Goal: Task Accomplishment & Management: Complete application form

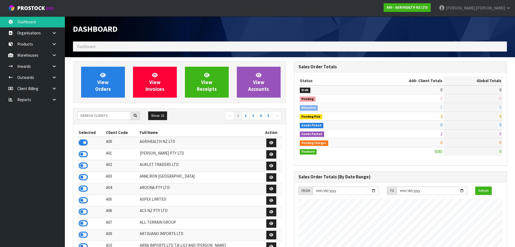
scroll to position [410, 221]
click at [102, 116] on input "text" at bounding box center [104, 115] width 54 height 8
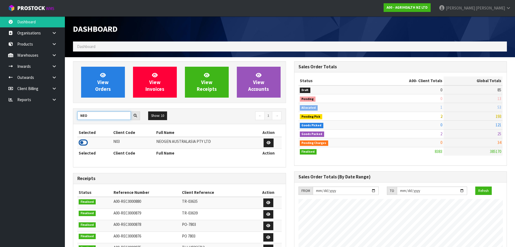
type input "NEO"
click at [86, 141] on icon at bounding box center [83, 142] width 9 height 8
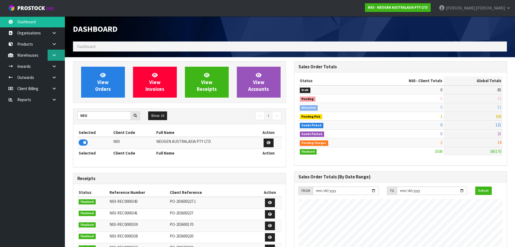
click at [55, 57] on link at bounding box center [56, 55] width 17 height 11
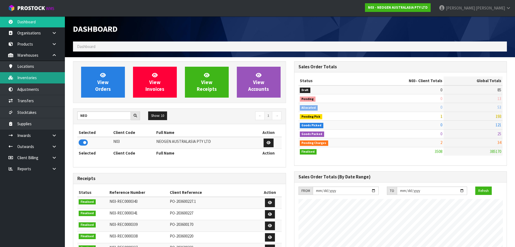
click at [47, 79] on link "Inventories" at bounding box center [32, 77] width 65 height 11
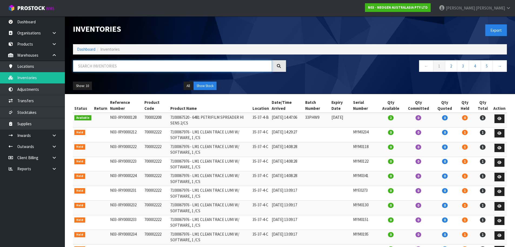
click at [96, 67] on input "text" at bounding box center [172, 66] width 199 height 12
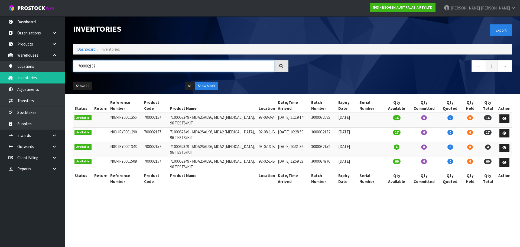
type input "700002157"
click at [153, 133] on td "700002157" at bounding box center [156, 134] width 26 height 15
click at [152, 133] on td "700002157" at bounding box center [156, 134] width 26 height 15
copy tr "700002157"
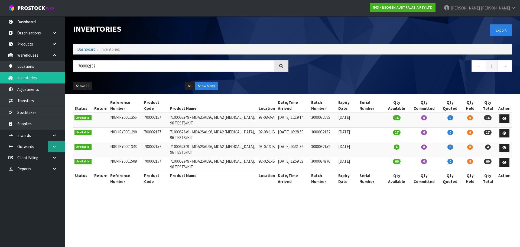
click at [55, 147] on icon at bounding box center [54, 146] width 5 height 4
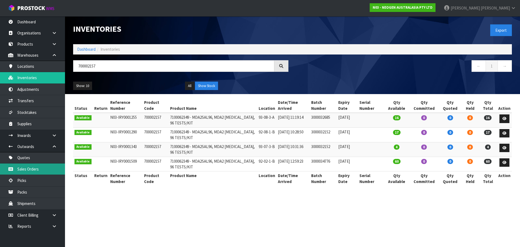
click at [57, 170] on link "Sales Orders" at bounding box center [32, 168] width 65 height 11
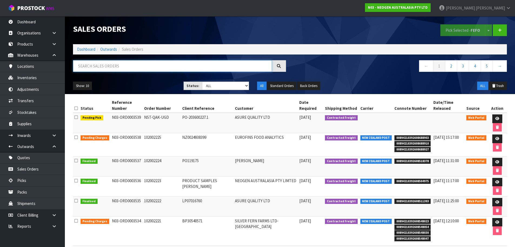
click at [120, 68] on input "text" at bounding box center [172, 66] width 199 height 12
paste input "700002157"
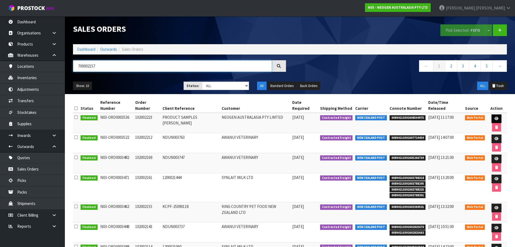
type input "700002157"
click at [496, 119] on icon at bounding box center [497, 119] width 4 height 4
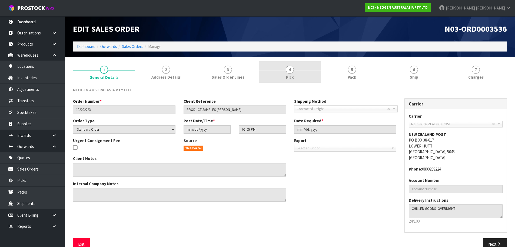
click at [300, 71] on link "4 Pick" at bounding box center [290, 71] width 62 height 21
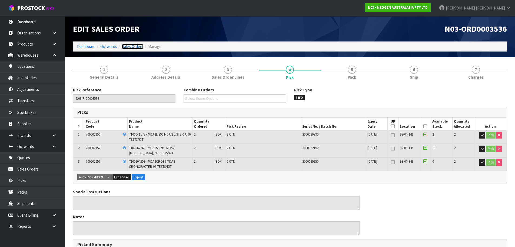
click at [134, 47] on link "Sales Orders" at bounding box center [132, 46] width 21 height 5
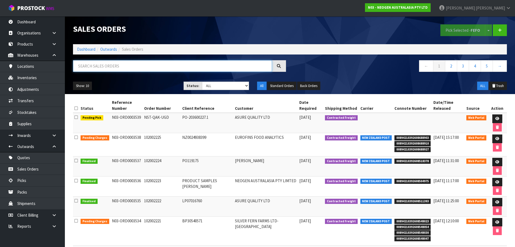
click at [102, 67] on input "text" at bounding box center [172, 66] width 199 height 12
paste input "700002157"
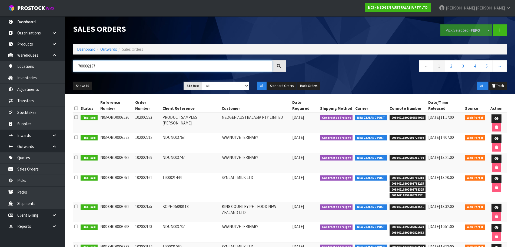
drag, startPoint x: 98, startPoint y: 67, endPoint x: 74, endPoint y: 68, distance: 24.4
click at [74, 68] on input "700002157" at bounding box center [172, 66] width 199 height 12
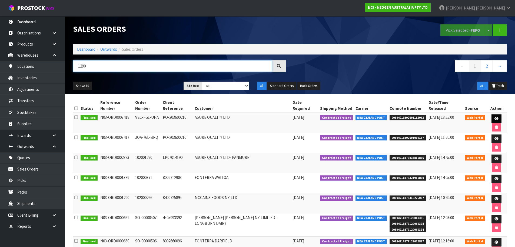
type input "1290"
click at [495, 117] on icon at bounding box center [497, 119] width 4 height 4
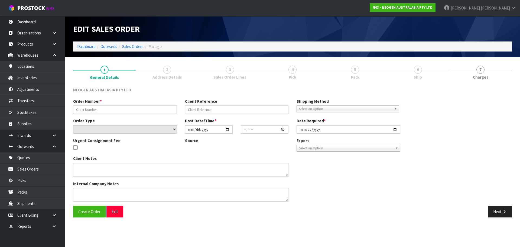
type input "VEC-FG1-UHA"
type input "PO-203600210"
select select "number:0"
type input "[DATE]"
type input "14:23:00.000"
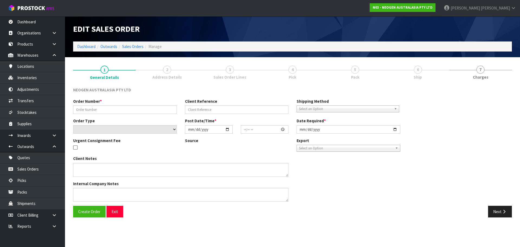
type input "[DATE]"
type textarea "PLEASE NOTE - THIS BOX MUST COME FROM HELD WAREHOUSE – BATCH # 418325130A A BAR…"
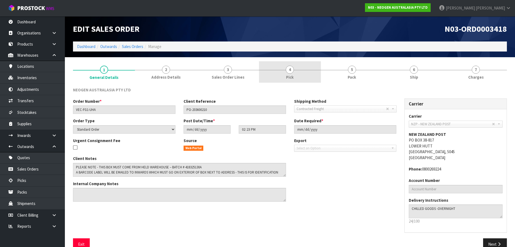
click at [306, 73] on link "4 Pick" at bounding box center [290, 71] width 62 height 21
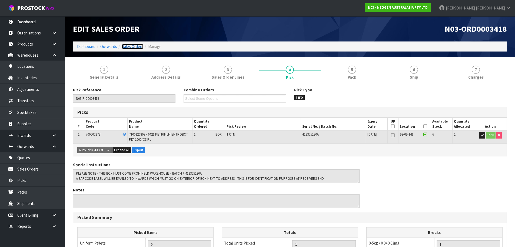
click at [133, 48] on link "Sales Orders" at bounding box center [132, 46] width 21 height 5
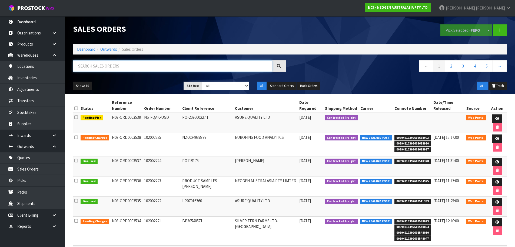
click at [109, 67] on input "text" at bounding box center [172, 66] width 199 height 12
paste input "700002157"
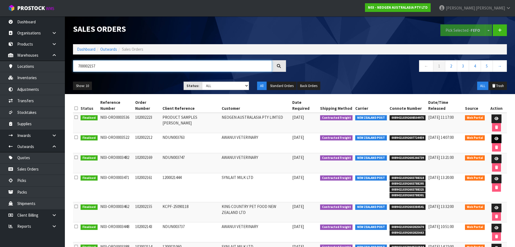
type input "700002157"
click at [495, 138] on icon at bounding box center [497, 139] width 4 height 4
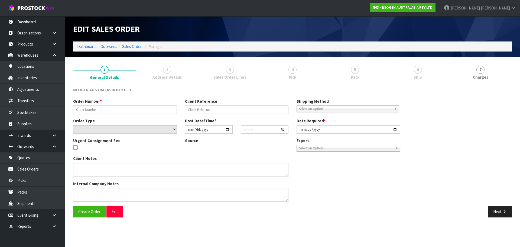
type input "102002212"
type input "NDUN003763"
select select "number:0"
type input "[DATE]"
type input "11:42:00.000"
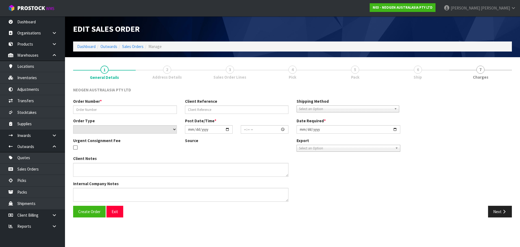
type input "[DATE]"
type textarea "ATTN: [PERSON_NAME]"
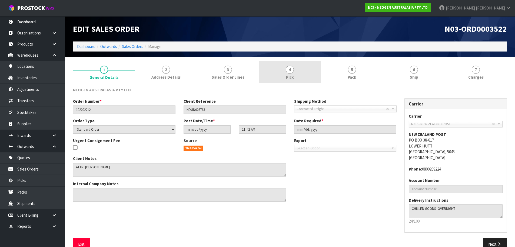
click at [294, 72] on link "4 Pick" at bounding box center [290, 71] width 62 height 21
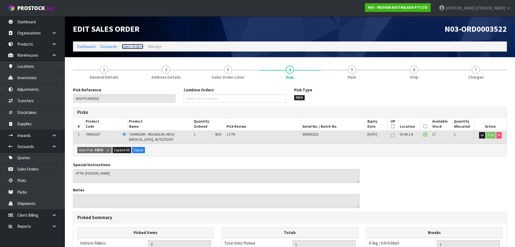
click at [131, 45] on link "Sales Orders" at bounding box center [132, 46] width 21 height 5
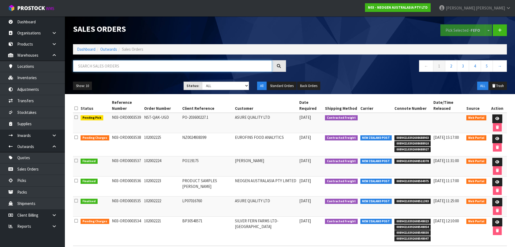
click at [104, 69] on input "text" at bounding box center [172, 66] width 199 height 12
paste input "700002157"
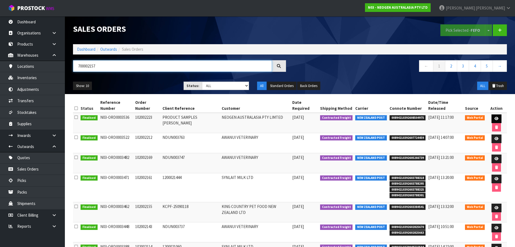
type input "700002157"
click at [497, 119] on icon at bounding box center [497, 119] width 4 height 4
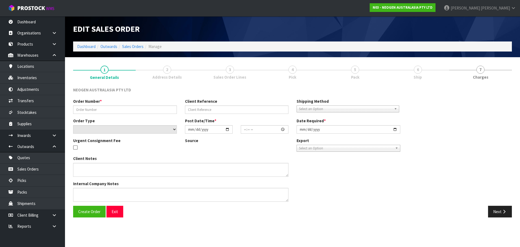
type input "102002223"
type input "PRODUCT SAMPLES [PERSON_NAME]"
select select "number:0"
type input "[DATE]"
type input "17:05:00.000"
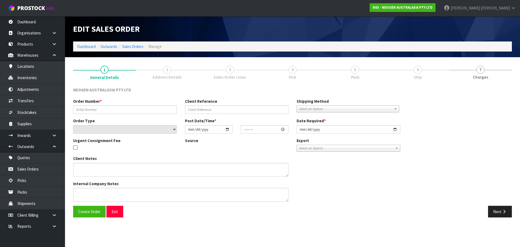
type input "[DATE]"
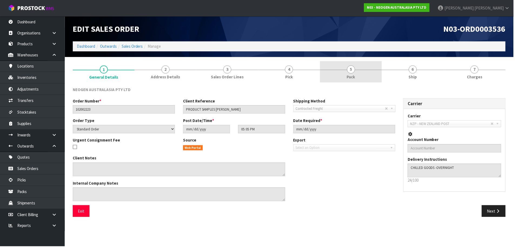
click at [357, 71] on link "5 Pack" at bounding box center [352, 71] width 62 height 21
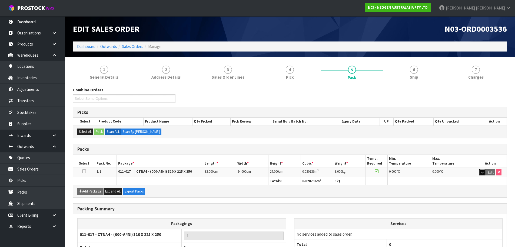
click at [483, 173] on icon "button" at bounding box center [482, 172] width 3 height 4
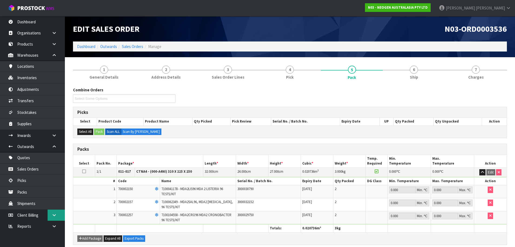
click at [55, 214] on icon at bounding box center [54, 215] width 5 height 4
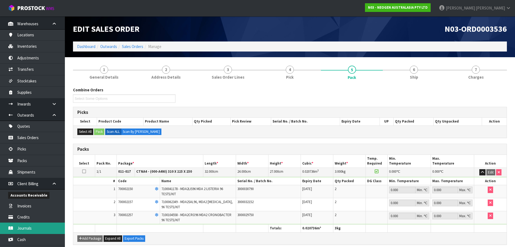
scroll to position [54, 0]
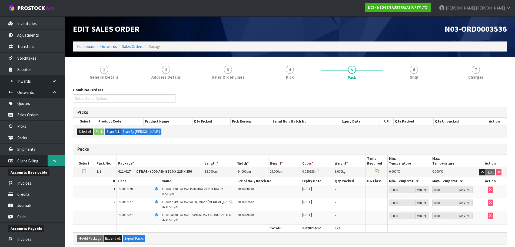
click at [55, 159] on icon at bounding box center [54, 161] width 5 height 4
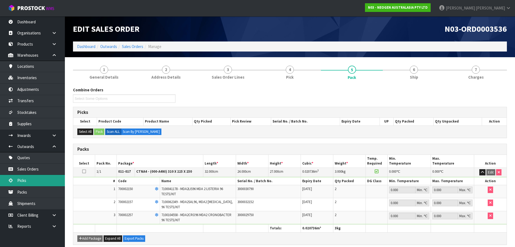
scroll to position [0, 0]
click at [56, 225] on icon at bounding box center [54, 226] width 5 height 4
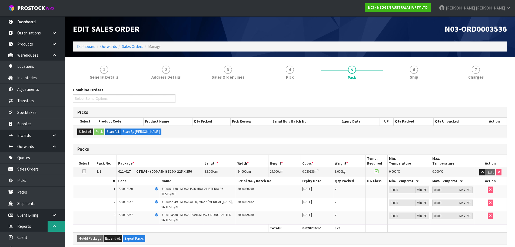
click at [55, 224] on icon at bounding box center [54, 226] width 5 height 4
click at [55, 136] on icon at bounding box center [54, 135] width 5 height 4
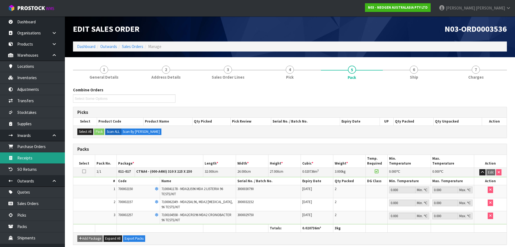
click at [48, 162] on link "Receipts" at bounding box center [32, 157] width 65 height 11
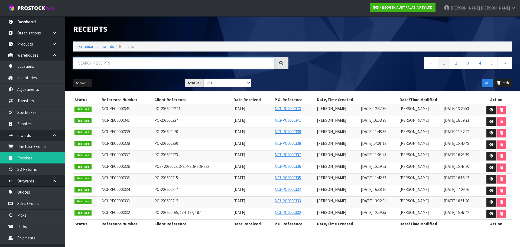
click at [114, 61] on input "text" at bounding box center [173, 63] width 201 height 12
paste input "700002157"
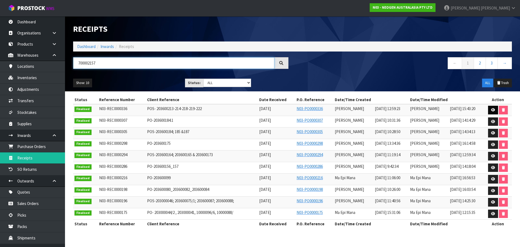
type input "700002157"
click at [493, 111] on icon at bounding box center [493, 110] width 4 height 4
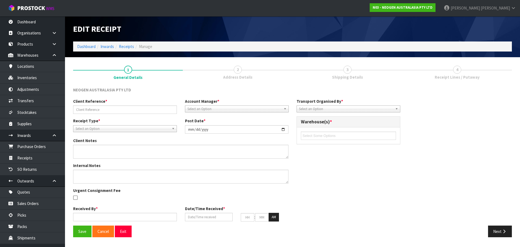
type input "POS- 203600213-214-218-219-222"
type input "[DATE]"
type textarea "700002120 AND 700002148 PUT ON HELD QA UNTIL TESTING CLEARANCE 24 X 700002285 N…"
type input "[PERSON_NAME]"
type input "[DATE]"
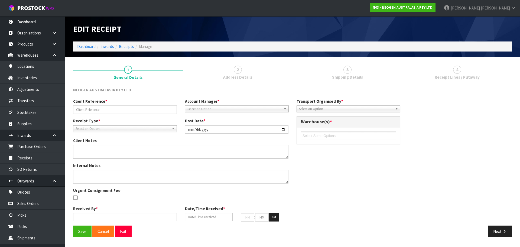
type input "12"
type input "59"
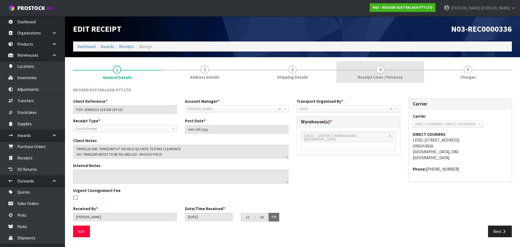
click at [378, 74] on span "Receipt Lines / Putaway" at bounding box center [379, 77] width 45 height 6
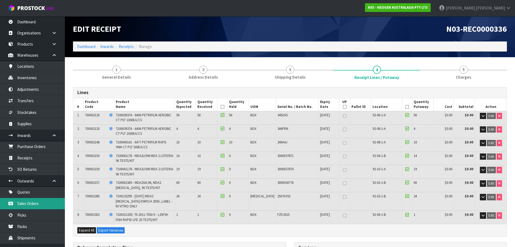
click at [48, 202] on link "Sales Orders" at bounding box center [32, 203] width 65 height 11
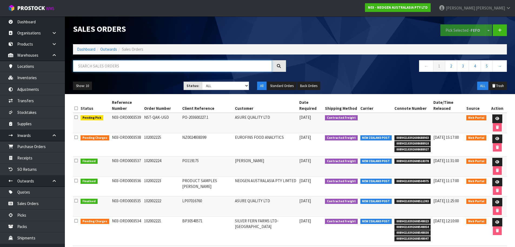
click at [126, 70] on input "text" at bounding box center [172, 66] width 199 height 12
paste input "700002157"
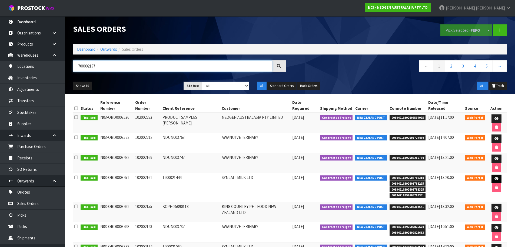
type input "700002157"
click at [494, 178] on link at bounding box center [497, 178] width 10 height 9
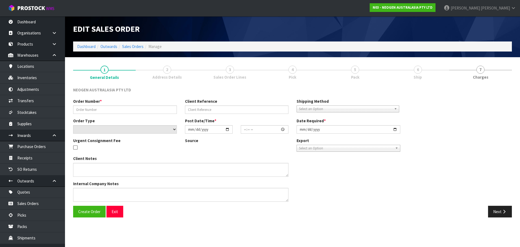
type input "102002161"
type input "1200021444"
select select "number:0"
type input "[DATE]"
type input "10:22:00.000"
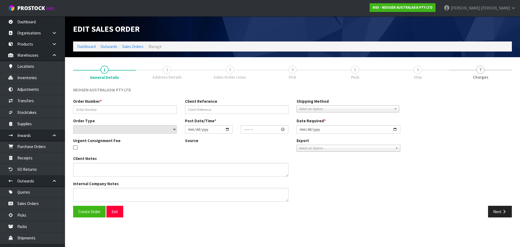
type input "[DATE]"
type textarea "ATTN: [PERSON_NAME] SANTA [PERSON_NAME]"
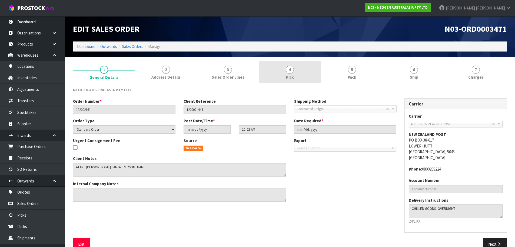
click at [305, 72] on link "4 Pick" at bounding box center [290, 71] width 62 height 21
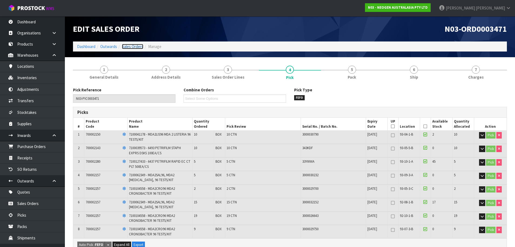
click at [138, 46] on link "Sales Orders" at bounding box center [132, 46] width 21 height 5
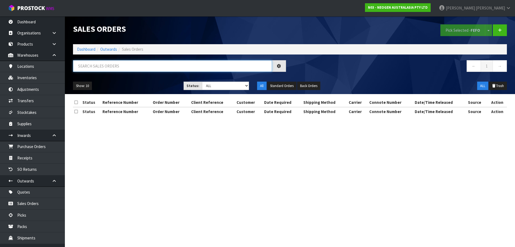
click at [88, 68] on input "text" at bounding box center [172, 66] width 199 height 12
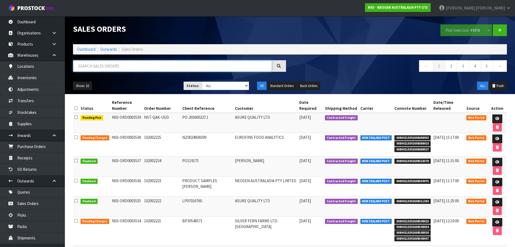
paste input "700002157"
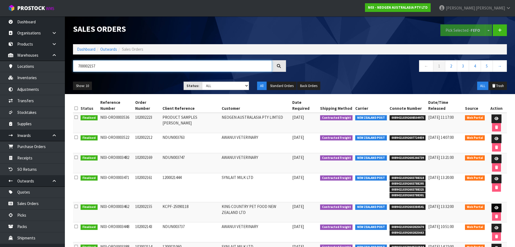
type input "700002157"
click at [495, 208] on icon at bounding box center [497, 208] width 4 height 4
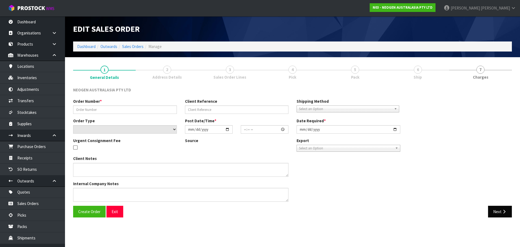
type input "102002155"
type input "KCPF-25090118"
select select "number:0"
type input "[DATE]"
type input "09:55:00.000"
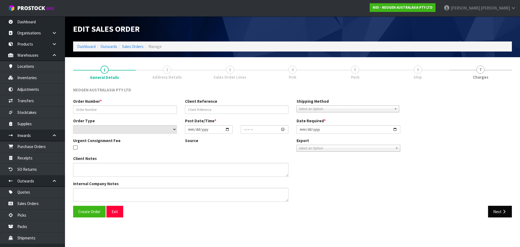
type input "[DATE]"
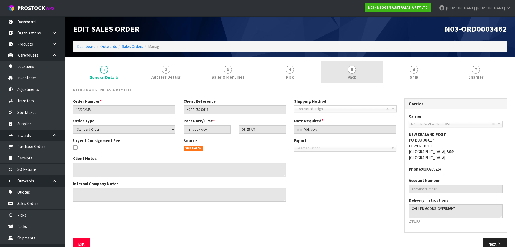
click at [345, 71] on link "5 Pack" at bounding box center [352, 71] width 62 height 21
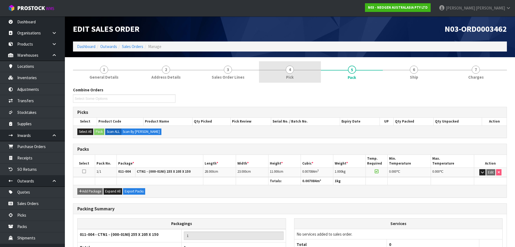
click at [288, 69] on span "4" at bounding box center [290, 69] width 8 height 8
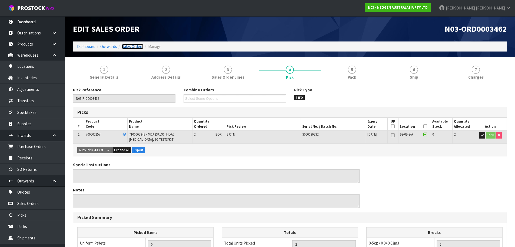
click at [132, 46] on link "Sales Orders" at bounding box center [132, 46] width 21 height 5
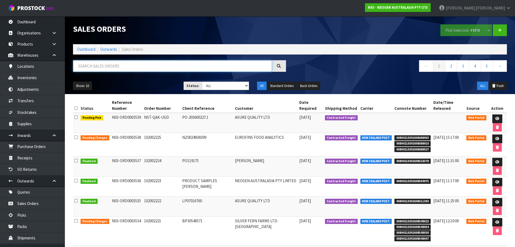
click at [130, 65] on input "text" at bounding box center [172, 66] width 199 height 12
paste input "700002157"
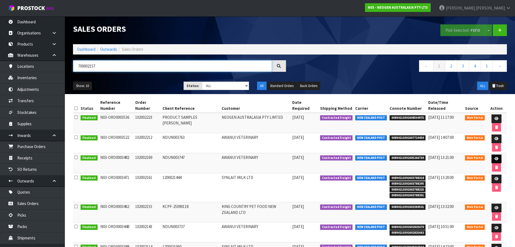
type input "700002157"
click at [492, 159] on link at bounding box center [497, 158] width 10 height 9
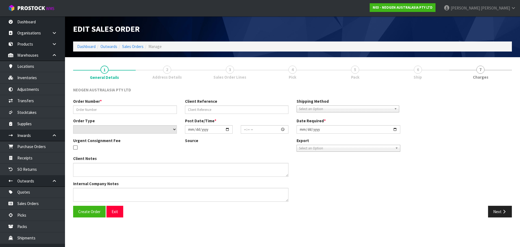
click at [297, 73] on link "4 Pick" at bounding box center [292, 71] width 63 height 21
click at [294, 71] on span "4" at bounding box center [292, 69] width 8 height 8
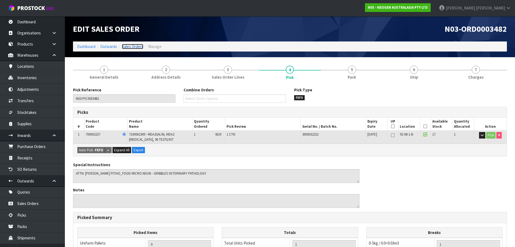
click at [127, 49] on link "Sales Orders" at bounding box center [132, 46] width 21 height 5
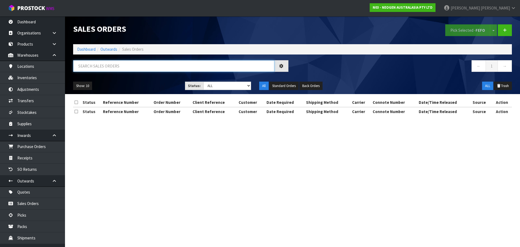
click at [125, 69] on input "text" at bounding box center [173, 66] width 201 height 12
paste input "700002157"
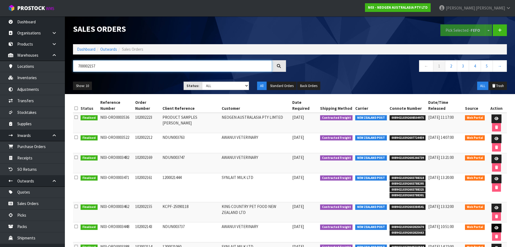
type input "700002157"
click at [495, 228] on icon at bounding box center [497, 228] width 4 height 4
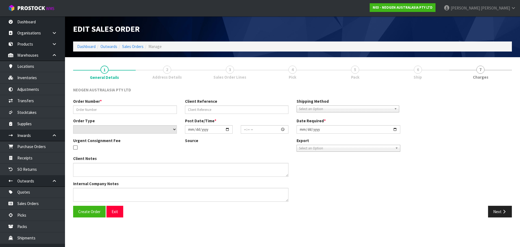
type input "102002143"
type input "NDUN003737"
select select "number:0"
type input "[DATE]"
type input "09:32:00.000"
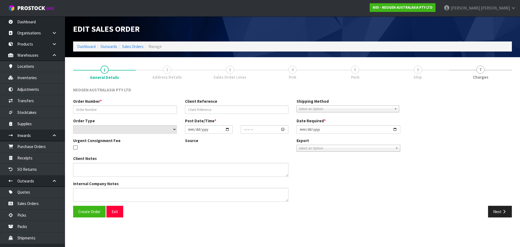
type input "[DATE]"
type textarea "ATTN: [PERSON_NAME] FITIAO_FOOD MICRO NDUN - GRIBBLES VETERINARY PATHOLOGY"
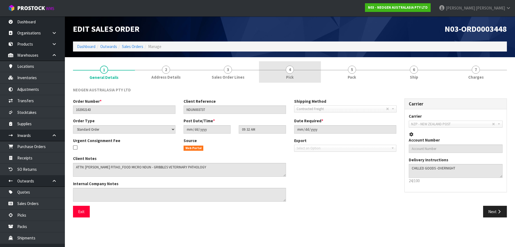
click at [311, 75] on link "4 Pick" at bounding box center [290, 71] width 62 height 21
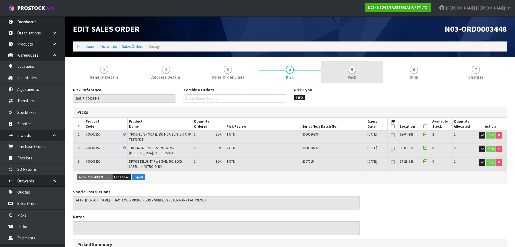
click at [363, 77] on link "5 Pack" at bounding box center [352, 71] width 62 height 21
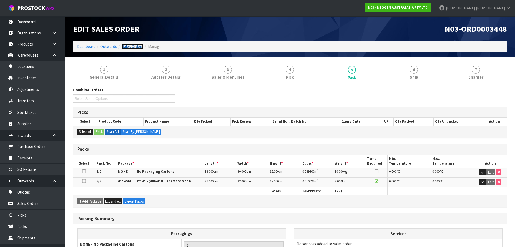
click at [139, 47] on link "Sales Orders" at bounding box center [132, 46] width 21 height 5
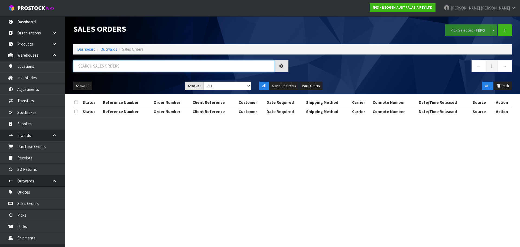
click at [108, 67] on input "text" at bounding box center [173, 66] width 201 height 12
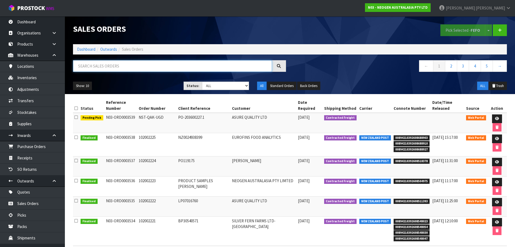
paste input "700002157"
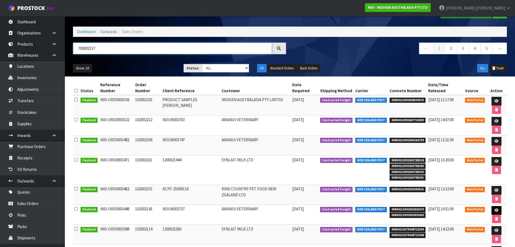
scroll to position [27, 0]
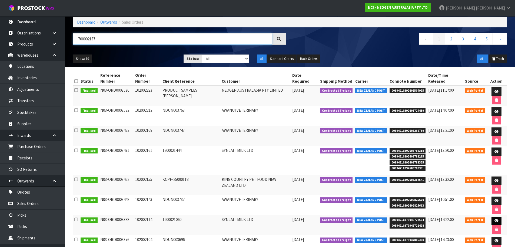
type input "700002157"
click at [494, 224] on link at bounding box center [497, 220] width 10 height 9
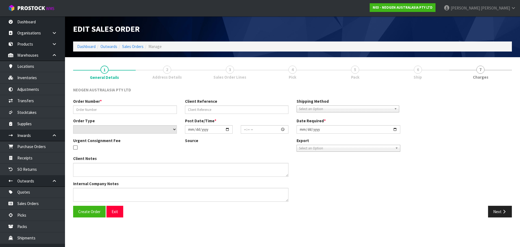
type input "102002114"
type input "1200021060"
select select "number:0"
type input "[DATE]"
type input "11:29:00.000"
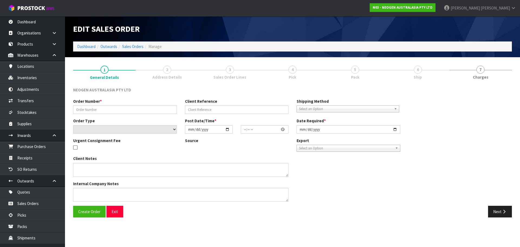
type input "[DATE]"
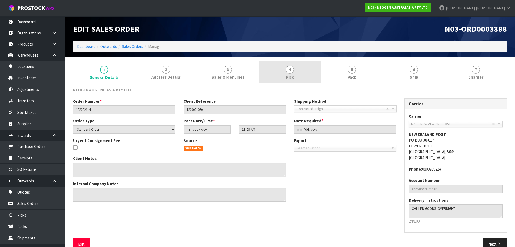
click at [301, 73] on link "4 Pick" at bounding box center [290, 71] width 62 height 21
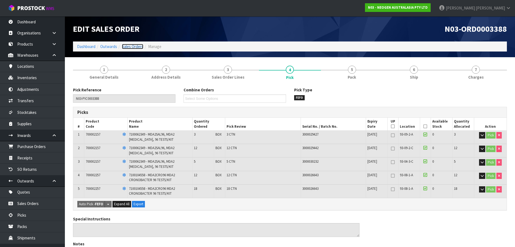
click at [134, 47] on link "Sales Orders" at bounding box center [132, 46] width 21 height 5
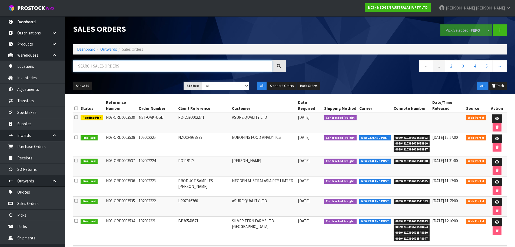
click at [112, 68] on input "text" at bounding box center [172, 66] width 199 height 12
paste input "700002157"
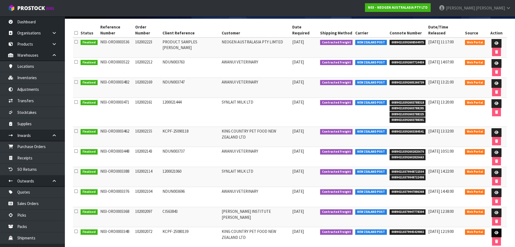
scroll to position [81, 0]
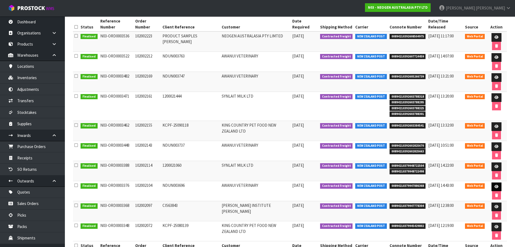
type input "700002157"
click at [496, 186] on icon at bounding box center [497, 187] width 4 height 4
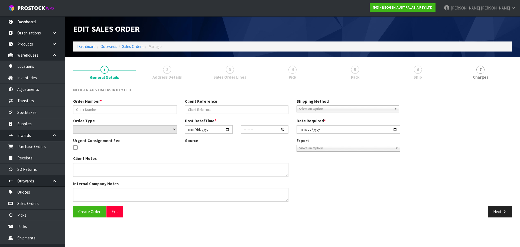
type input "102002104"
type input "NDUN003696"
select select "number:0"
type input "[DATE]"
type input "10:56:00.000"
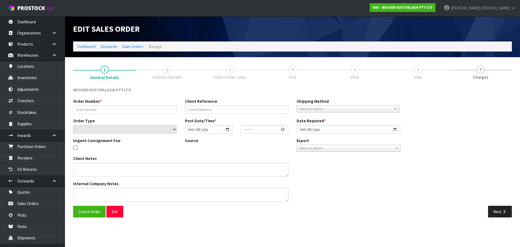
type input "[DATE]"
type textarea "ATTN GRIBBLES VETERINARY PATHOLOGY"
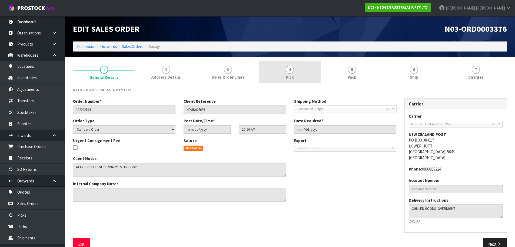
click at [303, 69] on link "4 Pick" at bounding box center [290, 71] width 62 height 21
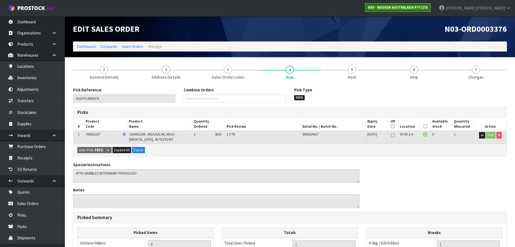
click at [416, 7] on strong "N03 - NEOGEN AUSTRALASIA PTY LTD" at bounding box center [398, 7] width 60 height 5
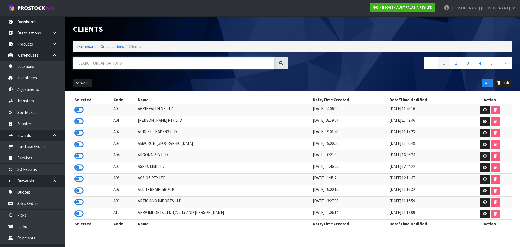
click at [167, 59] on input "text" at bounding box center [173, 63] width 201 height 12
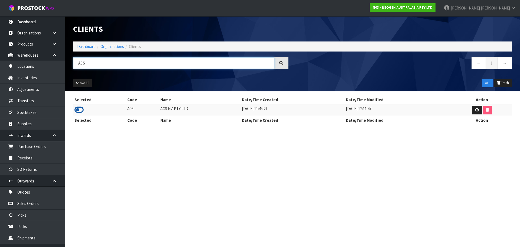
type input "ACS"
click at [79, 110] on icon at bounding box center [78, 110] width 9 height 8
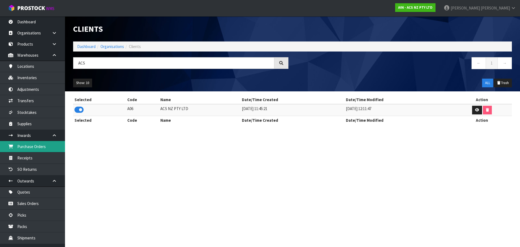
click at [54, 148] on link "Purchase Orders" at bounding box center [32, 146] width 65 height 11
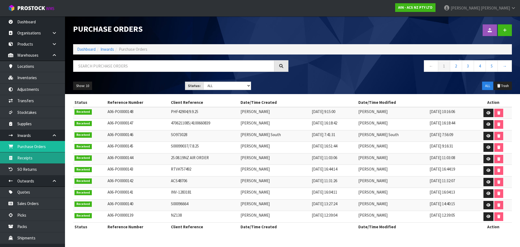
click at [34, 158] on link "Receipts" at bounding box center [32, 157] width 65 height 11
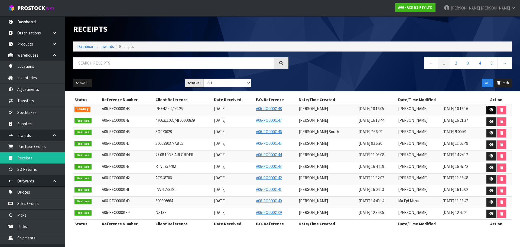
click at [491, 108] on icon at bounding box center [491, 110] width 4 height 4
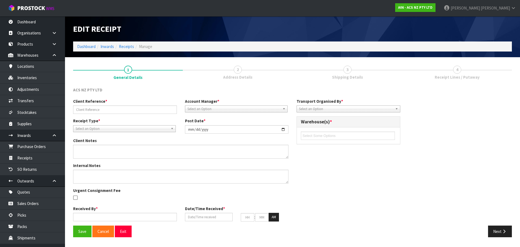
type input "PHF42904/9.9.25"
type input "[DATE]"
type textarea "NEW PRODUCTS UPDATE BARCODES MCFD036 ,MCHD008 ,MCSU021 ,SCTY056"
type input "[PERSON_NAME]"
type input "[DATE]"
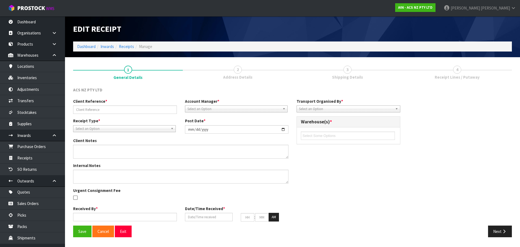
type input "10"
type input "16"
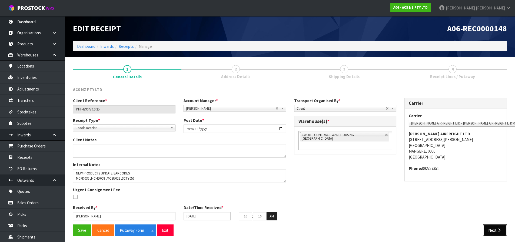
click at [491, 231] on button "Next" at bounding box center [496, 231] width 24 height 12
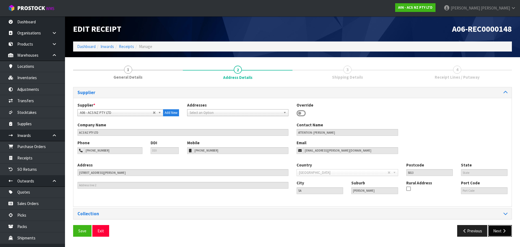
click at [496, 231] on button "Next" at bounding box center [500, 231] width 24 height 12
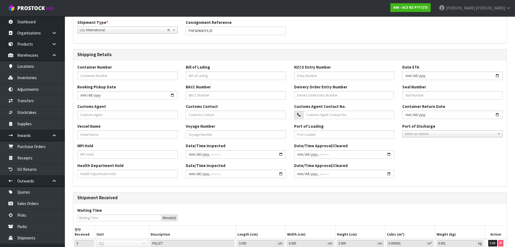
scroll to position [130, 0]
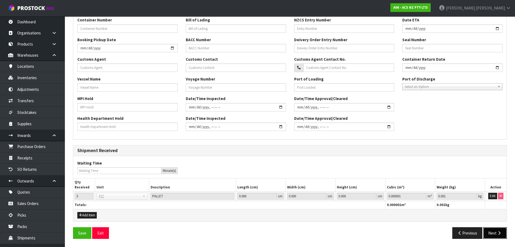
click at [496, 231] on button "Next" at bounding box center [496, 233] width 24 height 12
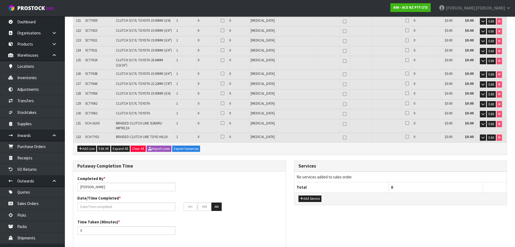
scroll to position [1459, 0]
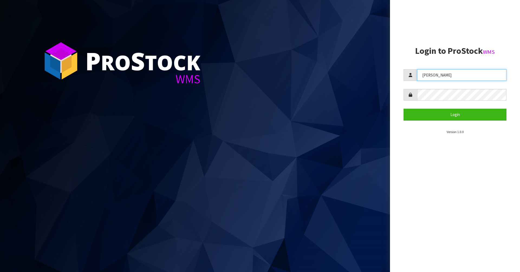
click at [449, 79] on input "[PERSON_NAME]" at bounding box center [461, 75] width 89 height 12
type input "Mana"
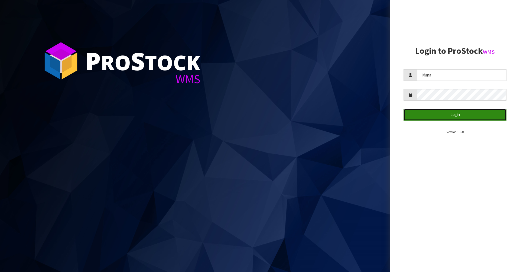
click at [436, 112] on button "Login" at bounding box center [454, 115] width 103 height 12
